Goal: Task Accomplishment & Management: Manage account settings

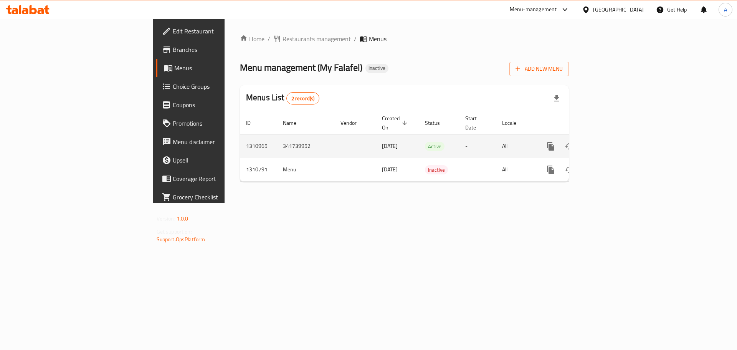
click at [611, 142] on icon "enhanced table" at bounding box center [606, 146] width 9 height 9
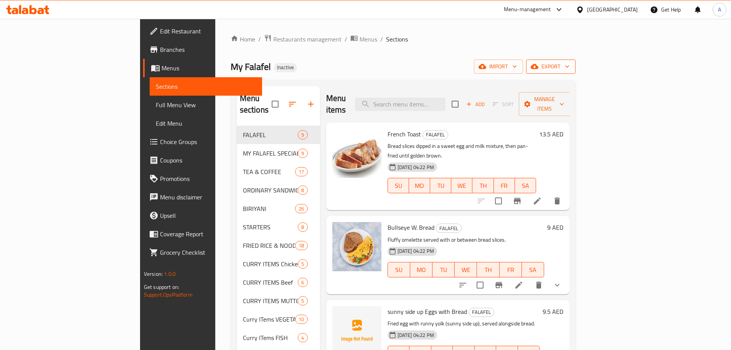
click at [570, 66] on span "export" at bounding box center [551, 67] width 37 height 10
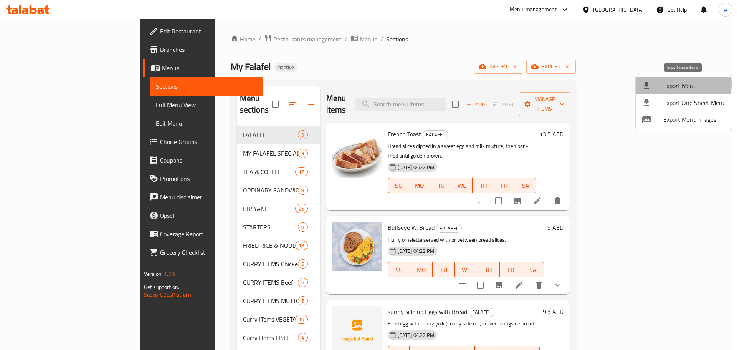
click at [663, 84] on span "Export Menu" at bounding box center [694, 85] width 63 height 9
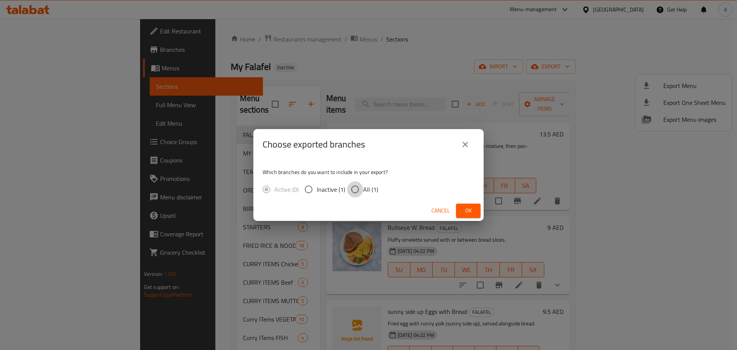
click at [356, 187] on input "All (1)" at bounding box center [355, 189] width 16 height 16
radio input "true"
click at [466, 208] on span "Ok" at bounding box center [468, 211] width 12 height 10
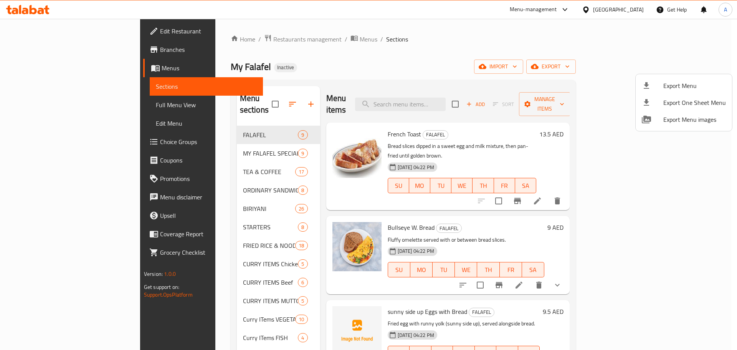
click at [399, 54] on div at bounding box center [368, 175] width 737 height 350
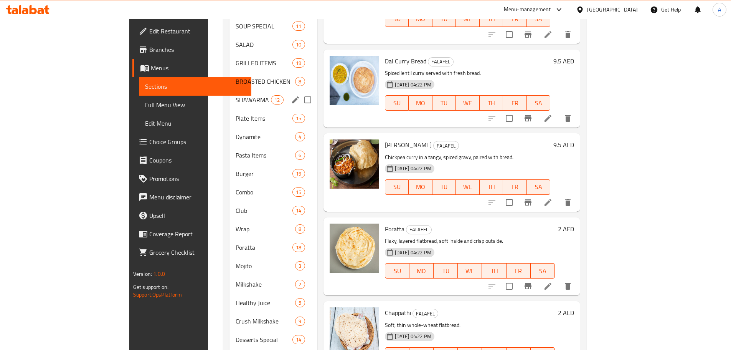
scroll to position [422, 0]
click at [230, 206] on div "Club 14" at bounding box center [274, 210] width 88 height 18
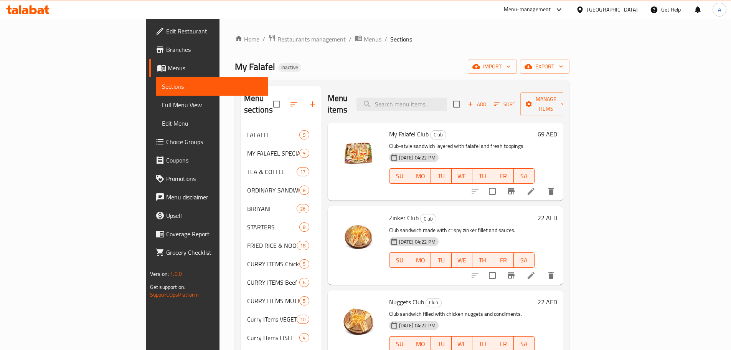
click at [389, 128] on span "My Falafel Club" at bounding box center [409, 134] width 40 height 12
drag, startPoint x: 355, startPoint y: 121, endPoint x: 380, endPoint y: 120, distance: 25.0
click at [389, 128] on span "My Falafel Club" at bounding box center [409, 134] width 40 height 12
copy span "My Falafel Club"
click at [356, 70] on div "My Falafel Inactive import export" at bounding box center [402, 67] width 335 height 14
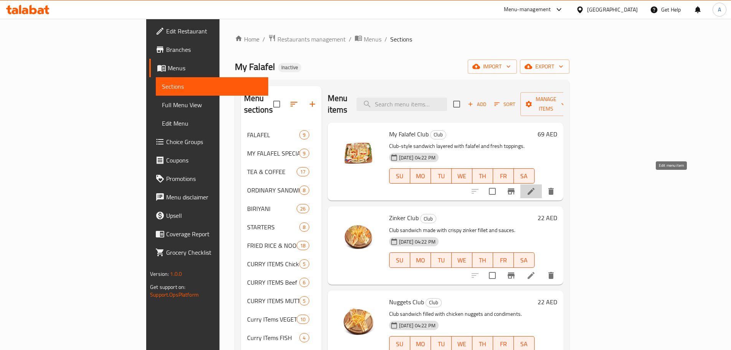
click at [536, 187] on icon at bounding box center [531, 191] width 9 height 9
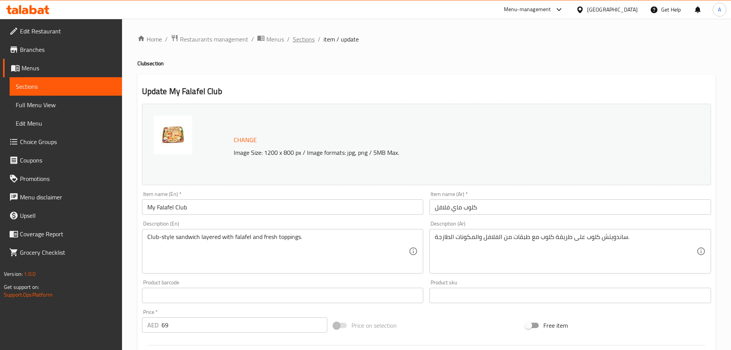
click at [298, 41] on span "Sections" at bounding box center [304, 39] width 22 height 9
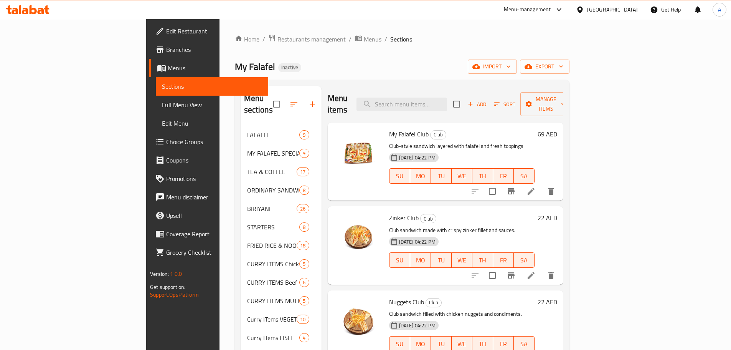
click at [162, 104] on span "Full Menu View" at bounding box center [212, 104] width 100 height 9
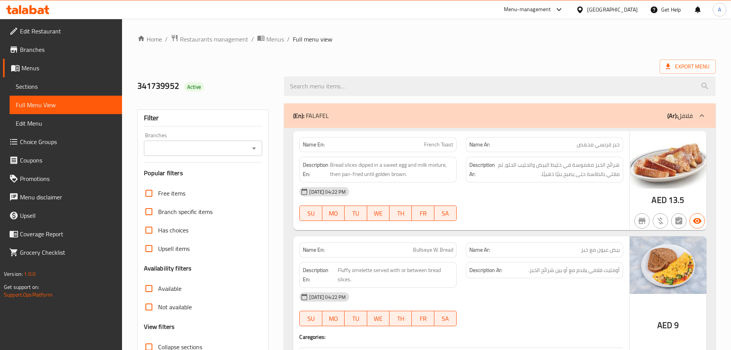
scroll to position [154, 0]
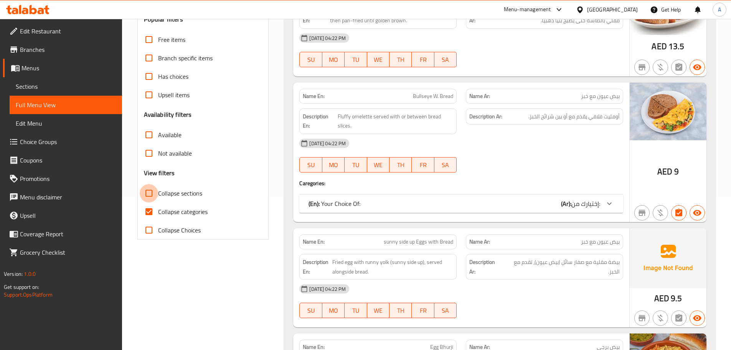
click at [147, 195] on input "Collapse sections" at bounding box center [149, 193] width 18 height 18
checkbox input "true"
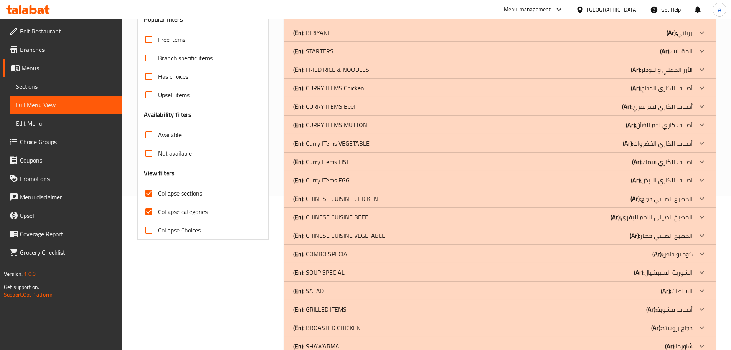
click at [146, 215] on input "Collapse categories" at bounding box center [149, 211] width 18 height 18
checkbox input "false"
click at [149, 194] on input "Collapse sections" at bounding box center [149, 193] width 18 height 18
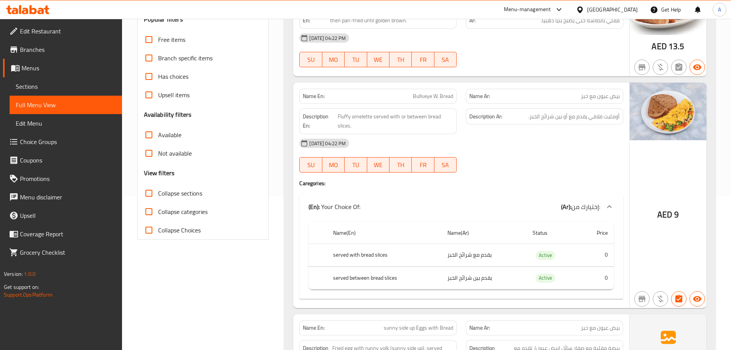
scroll to position [0, 0]
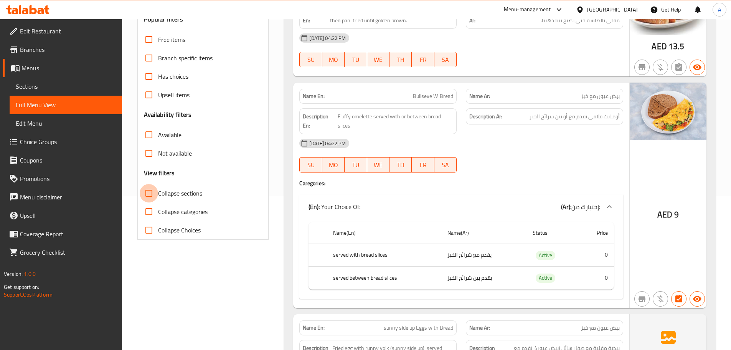
click at [148, 194] on input "Collapse sections" at bounding box center [149, 193] width 18 height 18
checkbox input "true"
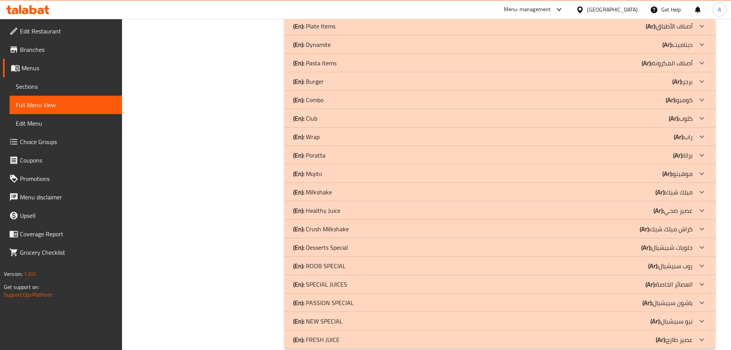
scroll to position [506, 0]
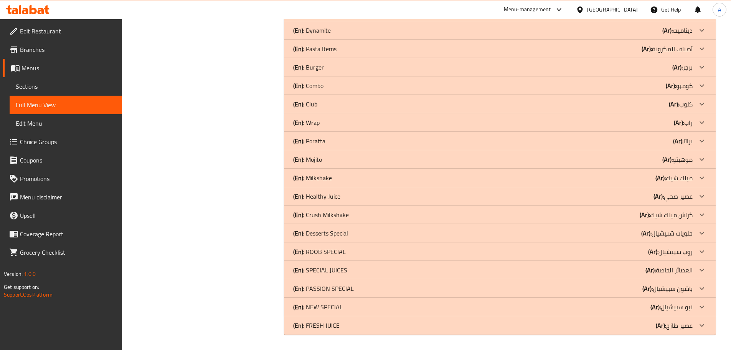
click at [331, 321] on p "(En): FRESH JUICE" at bounding box center [316, 325] width 46 height 9
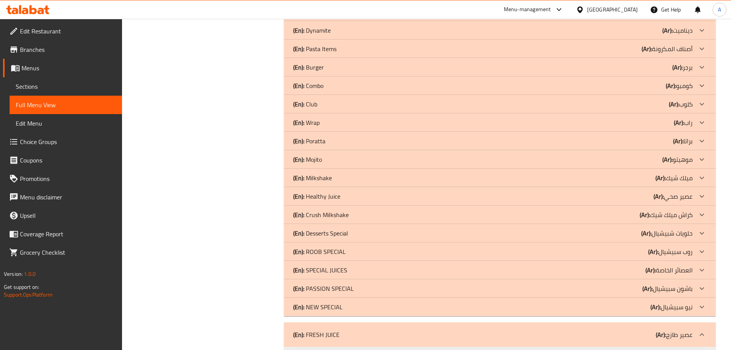
click at [344, 307] on div "(En): NEW SPECIAL (Ar): [GEOGRAPHIC_DATA]" at bounding box center [493, 306] width 400 height 9
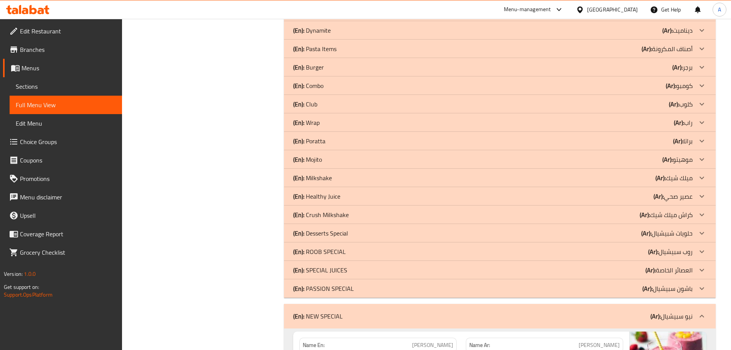
click at [348, 289] on p "(En): PASSION SPECIAL" at bounding box center [323, 288] width 61 height 9
click at [347, 268] on div "(En): SPECIAL JUICES (Ar): العصائر الخاصة" at bounding box center [493, 269] width 400 height 9
click at [346, 250] on div "(En): ROOB SPECIAL (Ar): [PERSON_NAME]" at bounding box center [493, 251] width 400 height 9
click at [348, 231] on p "(En): Desserts Special" at bounding box center [320, 232] width 55 height 9
click at [351, 214] on div "(En): Crush Milkshake (Ar): كراش ميلك شيك" at bounding box center [493, 214] width 400 height 9
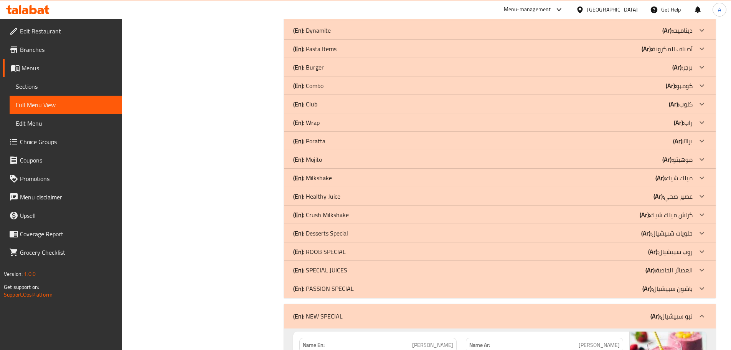
click at [339, 195] on p "(En): Healthy Juice" at bounding box center [316, 196] width 47 height 9
click at [340, 177] on div "(En): Milkshake (Ar): ميلك شيك" at bounding box center [493, 177] width 400 height 9
click at [345, 162] on div "(En): Mojito (Ar): موهيتو" at bounding box center [493, 159] width 400 height 9
click at [332, 141] on div "(En): Poratta (Ar): براتا" at bounding box center [493, 140] width 400 height 9
click at [332, 122] on div "(En): Wrap (Ar): راب" at bounding box center [493, 122] width 400 height 9
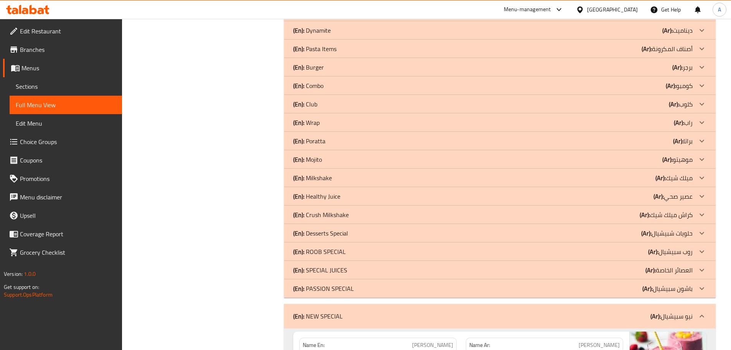
click at [328, 103] on div "(En): Club (Ar): كلوب" at bounding box center [493, 103] width 400 height 9
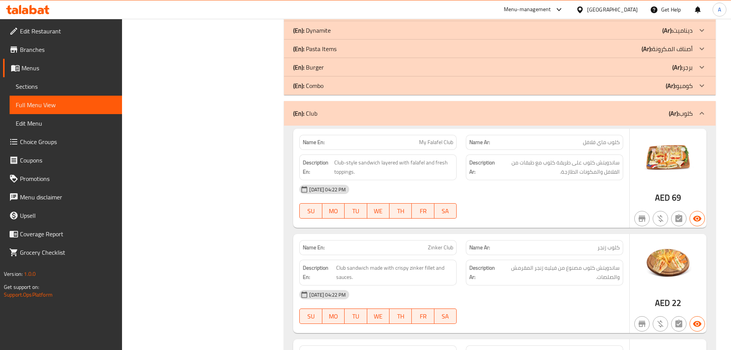
click at [576, 217] on div at bounding box center [545, 218] width 167 height 9
click at [555, 199] on div "[DATE] 04:22 PM SU MO TU WE TH FR SA" at bounding box center [461, 201] width 333 height 43
drag, startPoint x: 669, startPoint y: 197, endPoint x: 656, endPoint y: 199, distance: 13.1
click at [656, 199] on span "AED" at bounding box center [662, 197] width 15 height 15
copy span "AED"
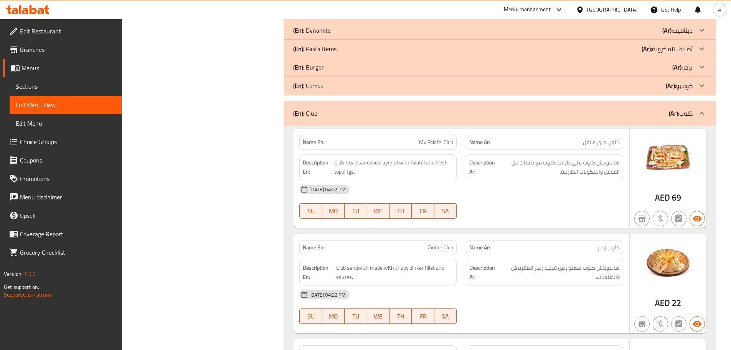
click at [577, 206] on div "[DATE] 04:22 PM SU MO TU WE TH FR SA" at bounding box center [461, 201] width 333 height 43
drag, startPoint x: 519, startPoint y: 187, endPoint x: 522, endPoint y: 197, distance: 9.9
click at [519, 188] on div "[DATE] 04:22 PM" at bounding box center [461, 189] width 333 height 18
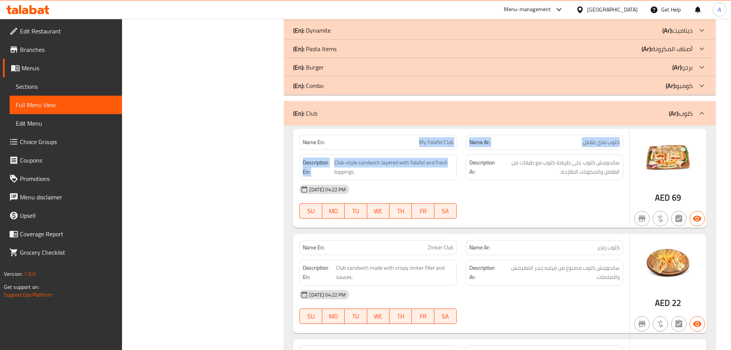
drag, startPoint x: 414, startPoint y: 146, endPoint x: 513, endPoint y: 190, distance: 107.9
click at [510, 172] on div "Name En: My Falafel Club Name Ar: كلوب ماي فلافل Description En: Club-style san…" at bounding box center [461, 178] width 336 height 99
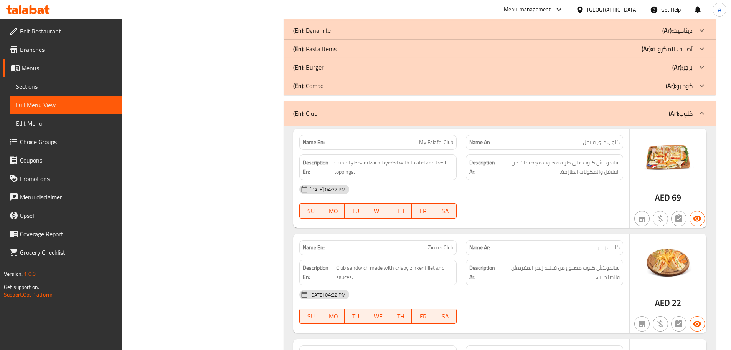
click at [513, 196] on div "[DATE] 04:22 PM" at bounding box center [461, 189] width 333 height 18
click at [586, 166] on span "ساندويتش كلوب على طريقة كلوب مع طبقات من الفلافل والمكونات الطازجة." at bounding box center [558, 167] width 123 height 19
click at [587, 165] on span "ساندويتش كلوب على طريقة كلوب مع طبقات من الفلافل والمكونات الطازجة." at bounding box center [558, 167] width 123 height 19
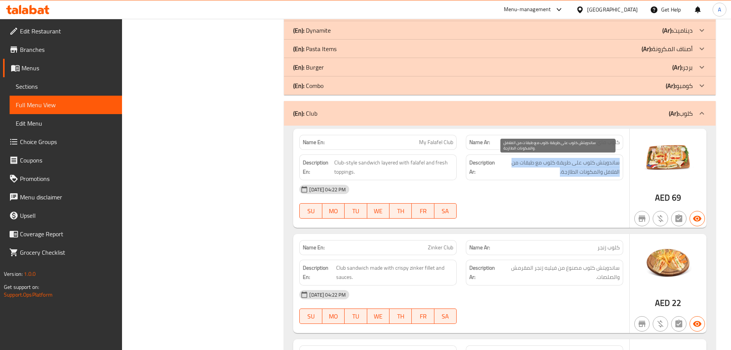
drag, startPoint x: 587, startPoint y: 165, endPoint x: 566, endPoint y: 211, distance: 49.8
click at [586, 172] on span "ساندويتش كلوب على طريقة كلوب مع طبقات من الفلافل والمكونات الطازجة." at bounding box center [558, 167] width 123 height 19
drag, startPoint x: 563, startPoint y: 216, endPoint x: 551, endPoint y: 220, distance: 13.2
click at [563, 217] on div at bounding box center [545, 218] width 167 height 9
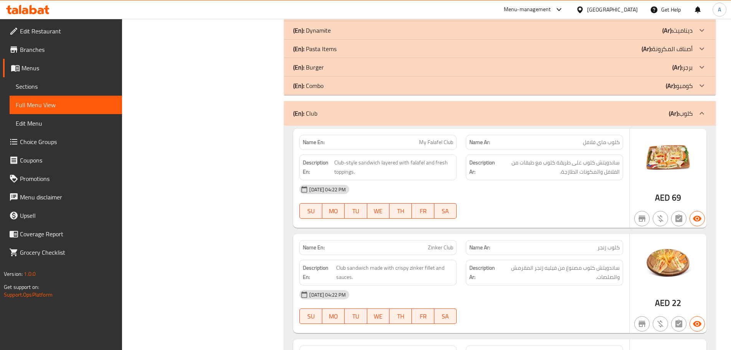
drag, startPoint x: 409, startPoint y: 141, endPoint x: 548, endPoint y: 194, distance: 148.6
click at [542, 190] on div "Name En: My Falafel Club Name Ar: كلوب ماي فلافل Description En: Club-style san…" at bounding box center [461, 178] width 336 height 99
click at [582, 180] on div "[DATE] 04:22 PM" at bounding box center [461, 189] width 333 height 18
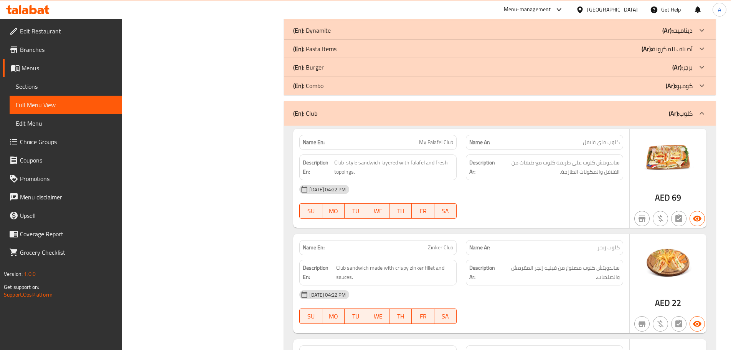
click at [581, 169] on span "ساندويتش كلوب على طريقة كلوب مع طبقات من الفلافل والمكونات الطازجة." at bounding box center [558, 167] width 123 height 19
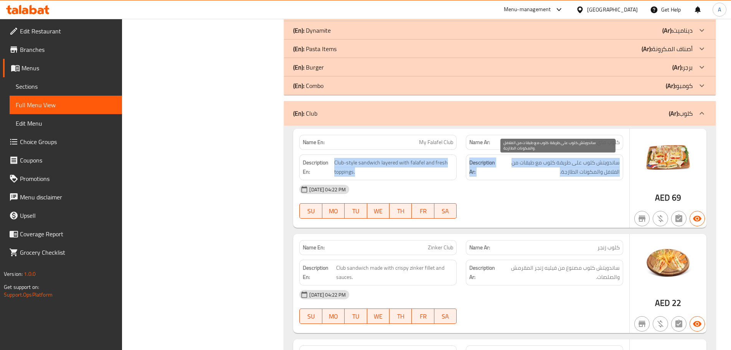
drag, startPoint x: 581, startPoint y: 169, endPoint x: 379, endPoint y: 151, distance: 203.2
click at [379, 151] on div "Description En: Club-style sandwich layered with falafel and fresh toppings. De…" at bounding box center [461, 167] width 333 height 35
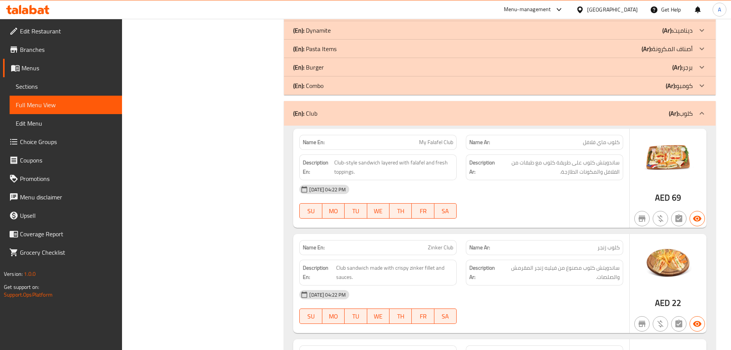
click at [546, 216] on div at bounding box center [545, 218] width 167 height 9
click at [322, 140] on strong "Name En:" at bounding box center [314, 142] width 22 height 8
click at [313, 140] on strong "Name En:" at bounding box center [314, 142] width 22 height 8
drag, startPoint x: 313, startPoint y: 140, endPoint x: 540, endPoint y: 217, distance: 239.1
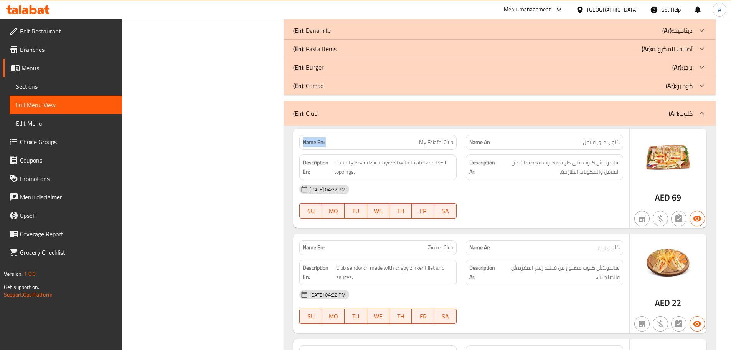
click at [474, 192] on div "Name En: My Falafel Club Name Ar: كلوب ماي فلافل Description En: Club-style san…" at bounding box center [461, 178] width 336 height 99
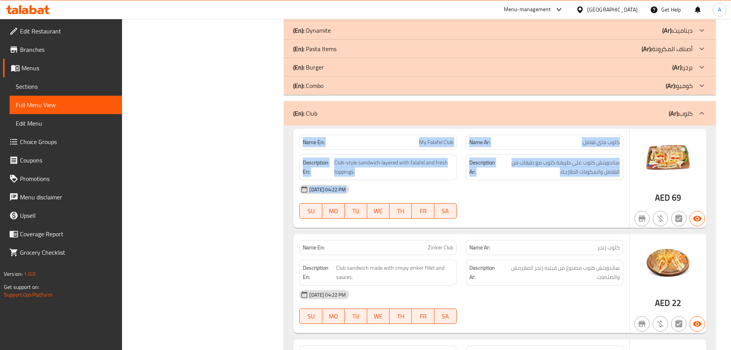
click at [541, 217] on div at bounding box center [545, 218] width 167 height 9
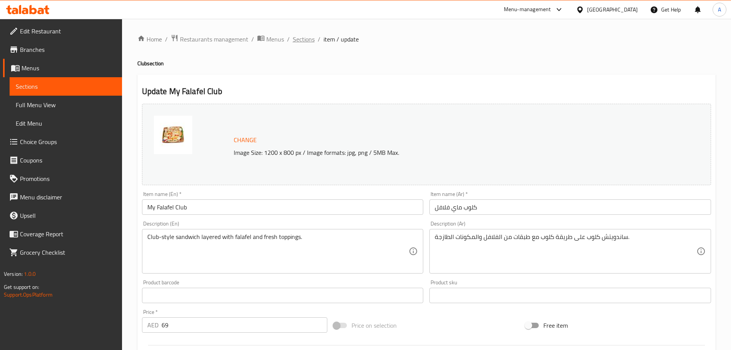
click at [308, 41] on span "Sections" at bounding box center [304, 39] width 22 height 9
